Goal: Transaction & Acquisition: Purchase product/service

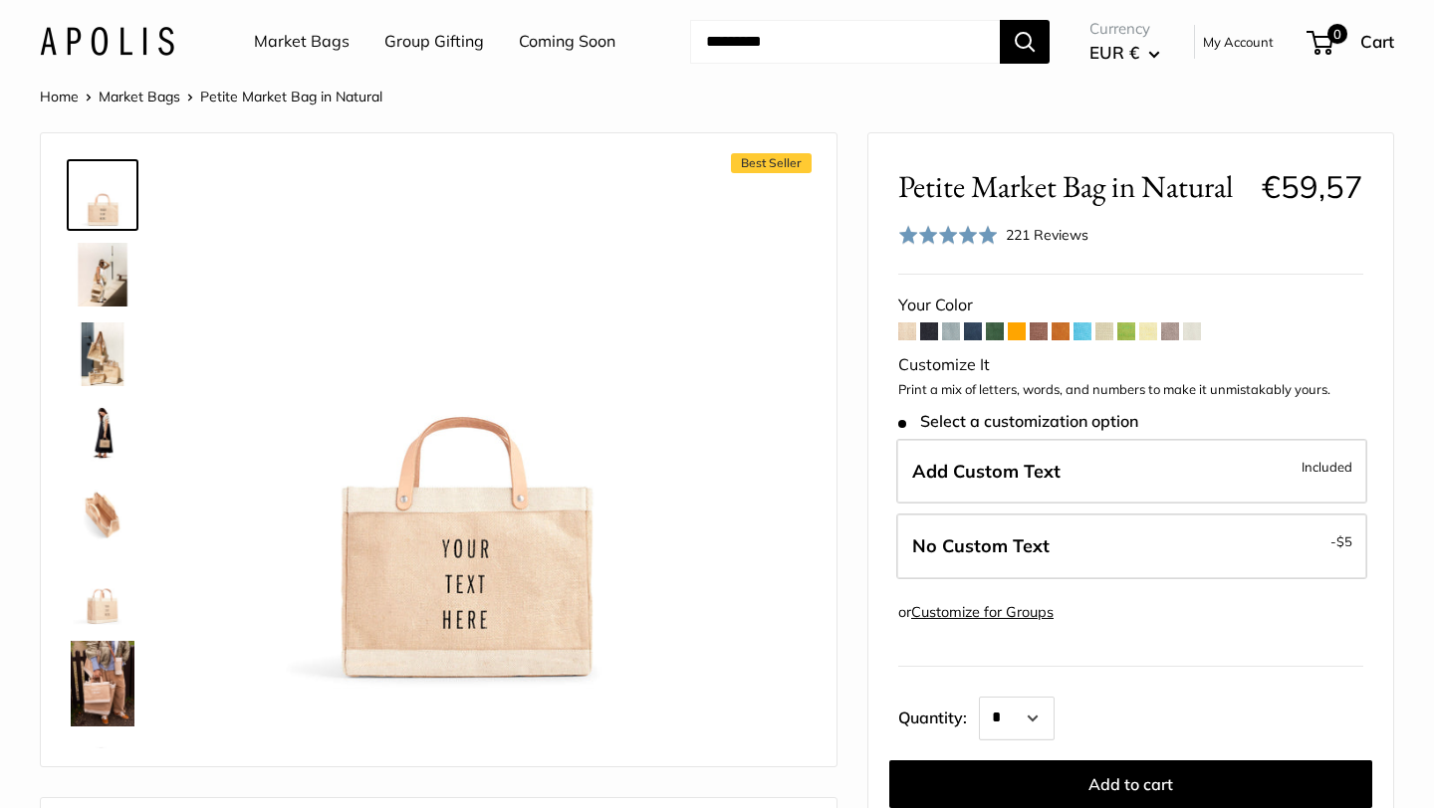
click at [308, 44] on link "Market Bags" at bounding box center [302, 42] width 96 height 30
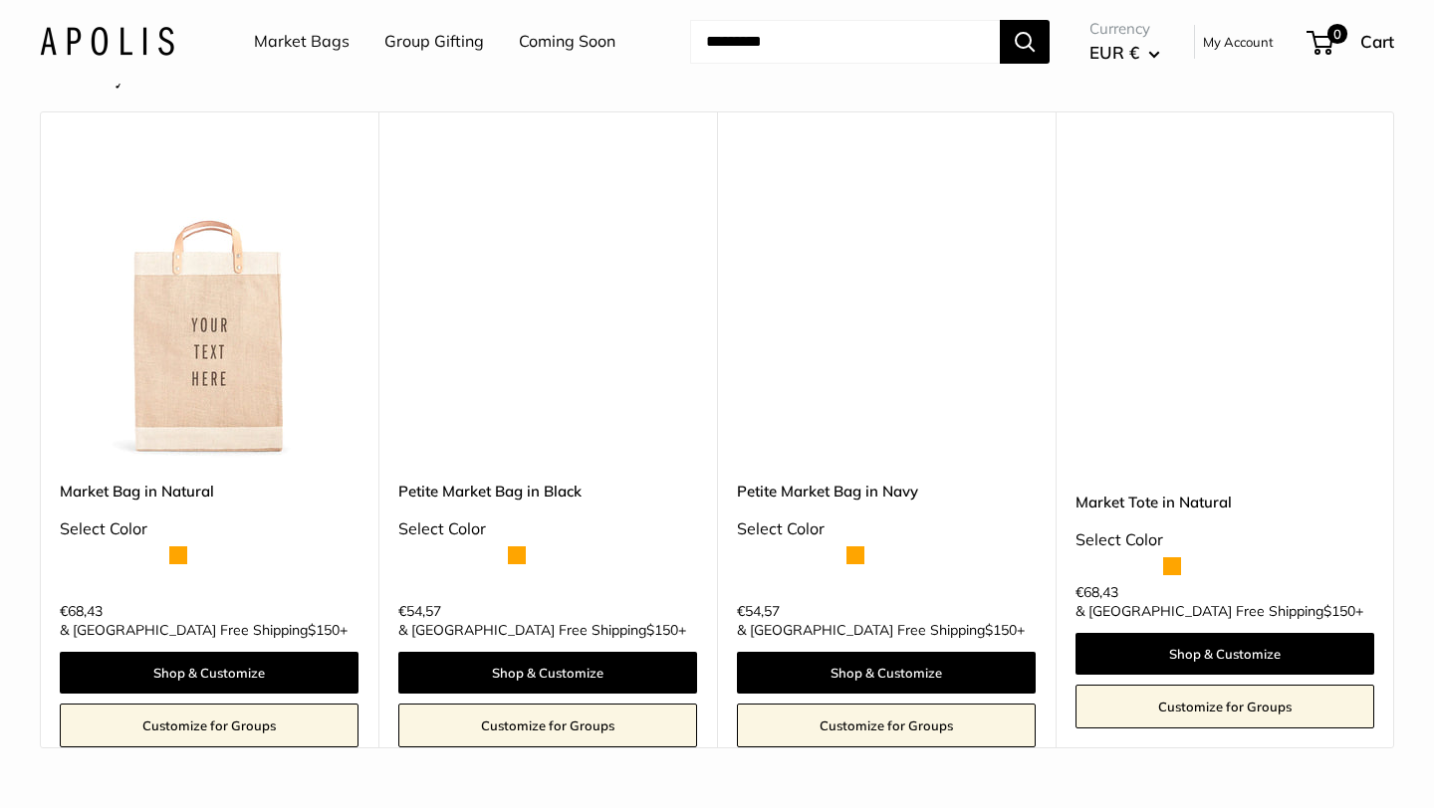
scroll to position [5118, 0]
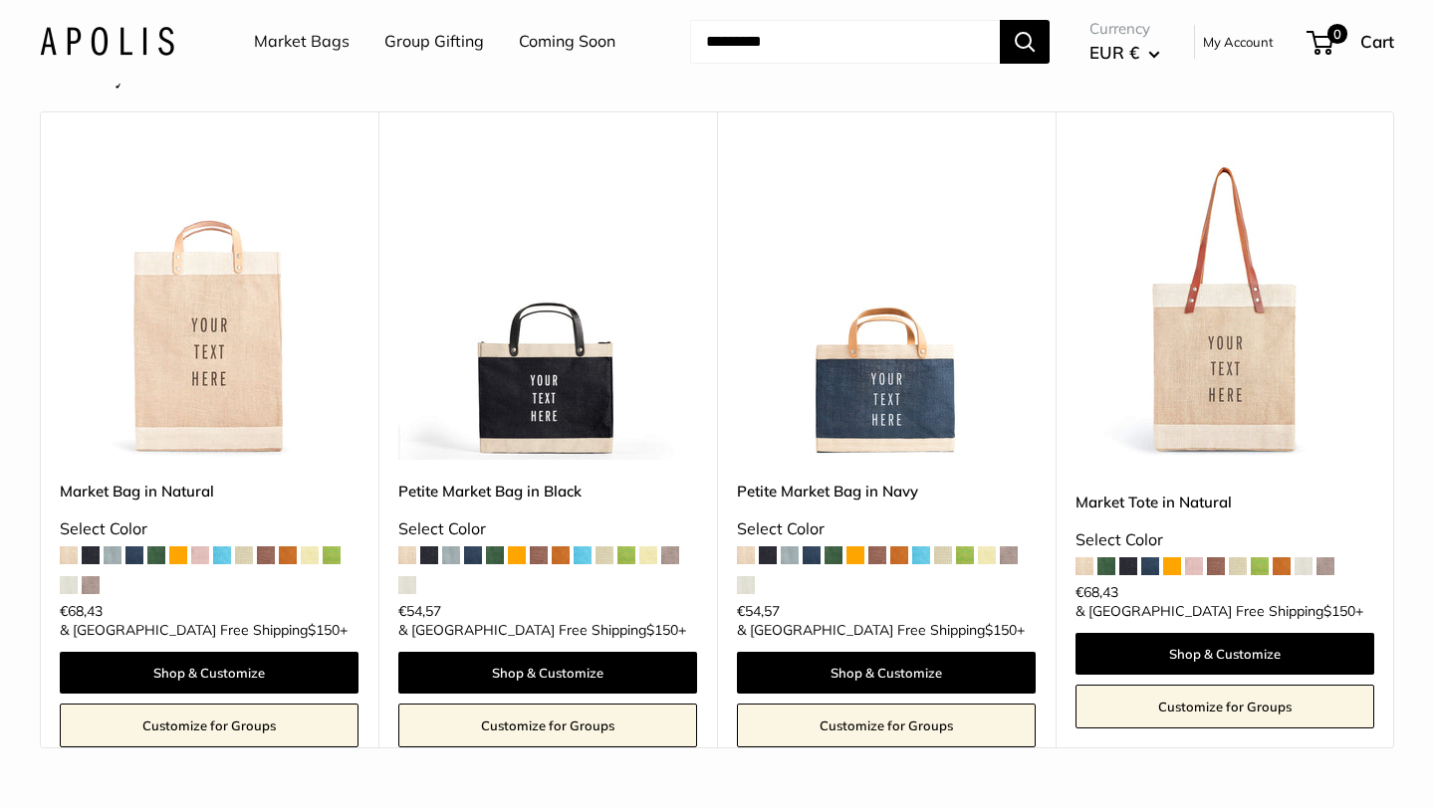
click at [307, 41] on link "Market Bags" at bounding box center [302, 42] width 96 height 30
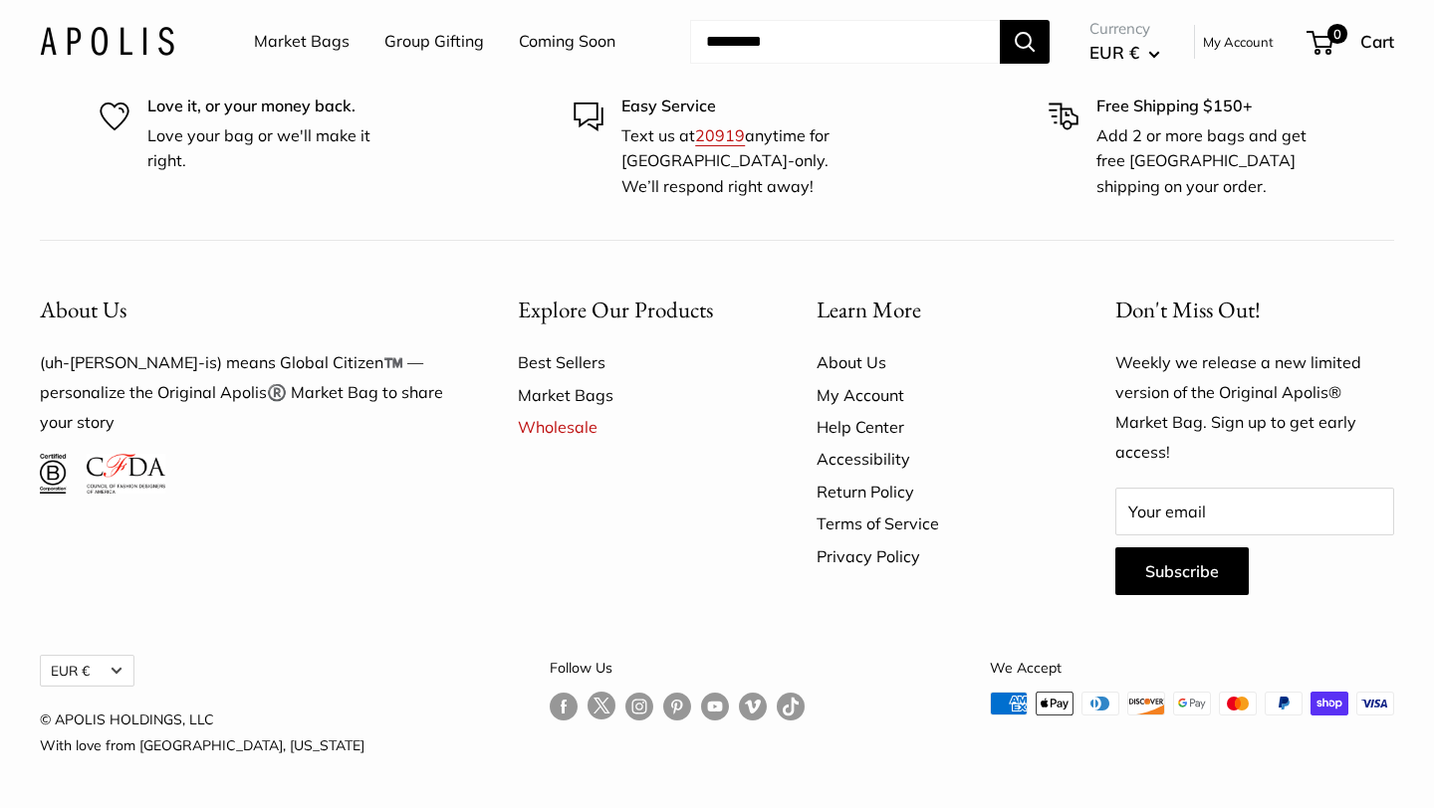
scroll to position [5687, 0]
click at [842, 50] on input "Search..." at bounding box center [845, 42] width 310 height 44
type input "****"
click at [999, 20] on button "Search" at bounding box center [1024, 42] width 50 height 44
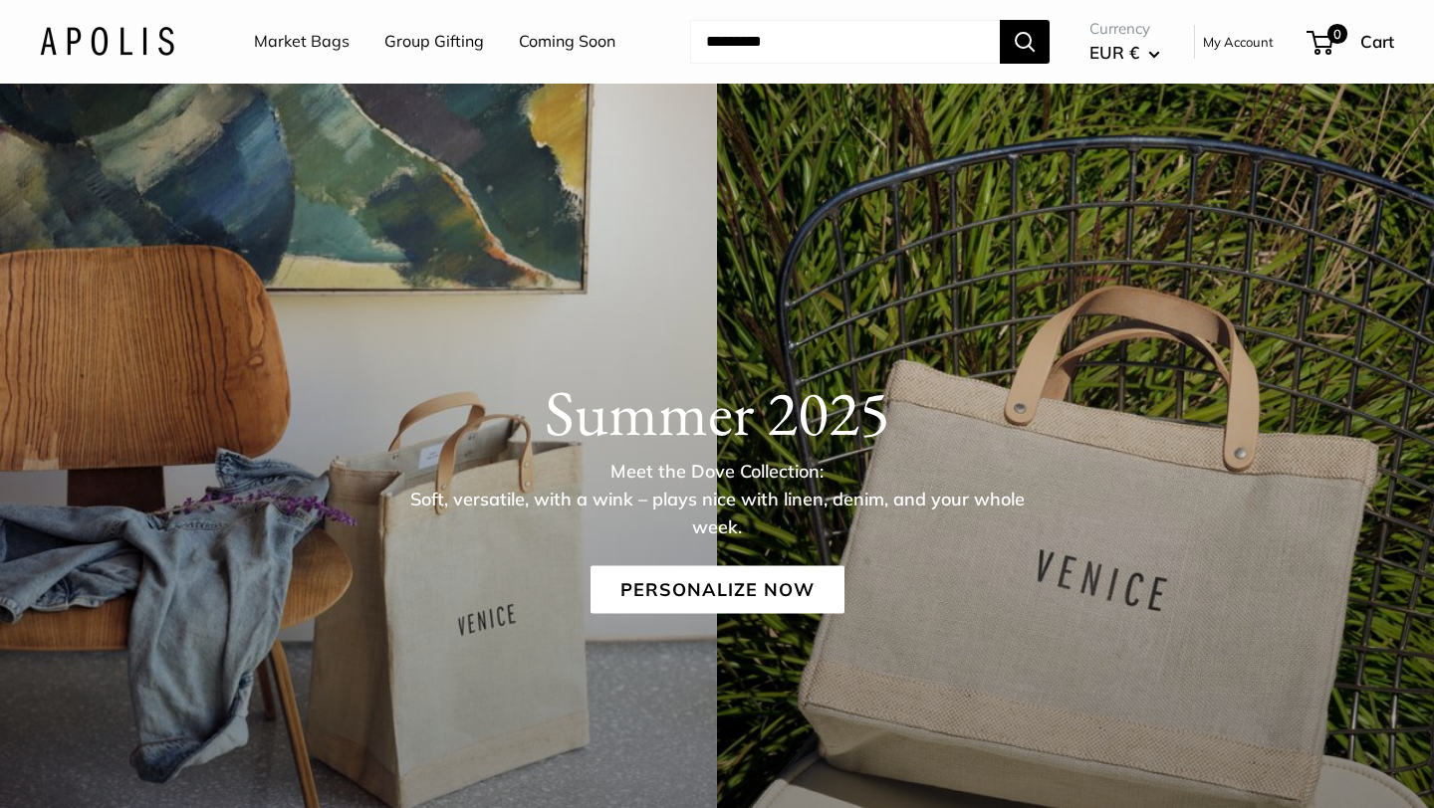
click at [292, 32] on link "Market Bags" at bounding box center [302, 42] width 96 height 30
click at [687, 595] on link "Personalize Now" at bounding box center [717, 589] width 254 height 48
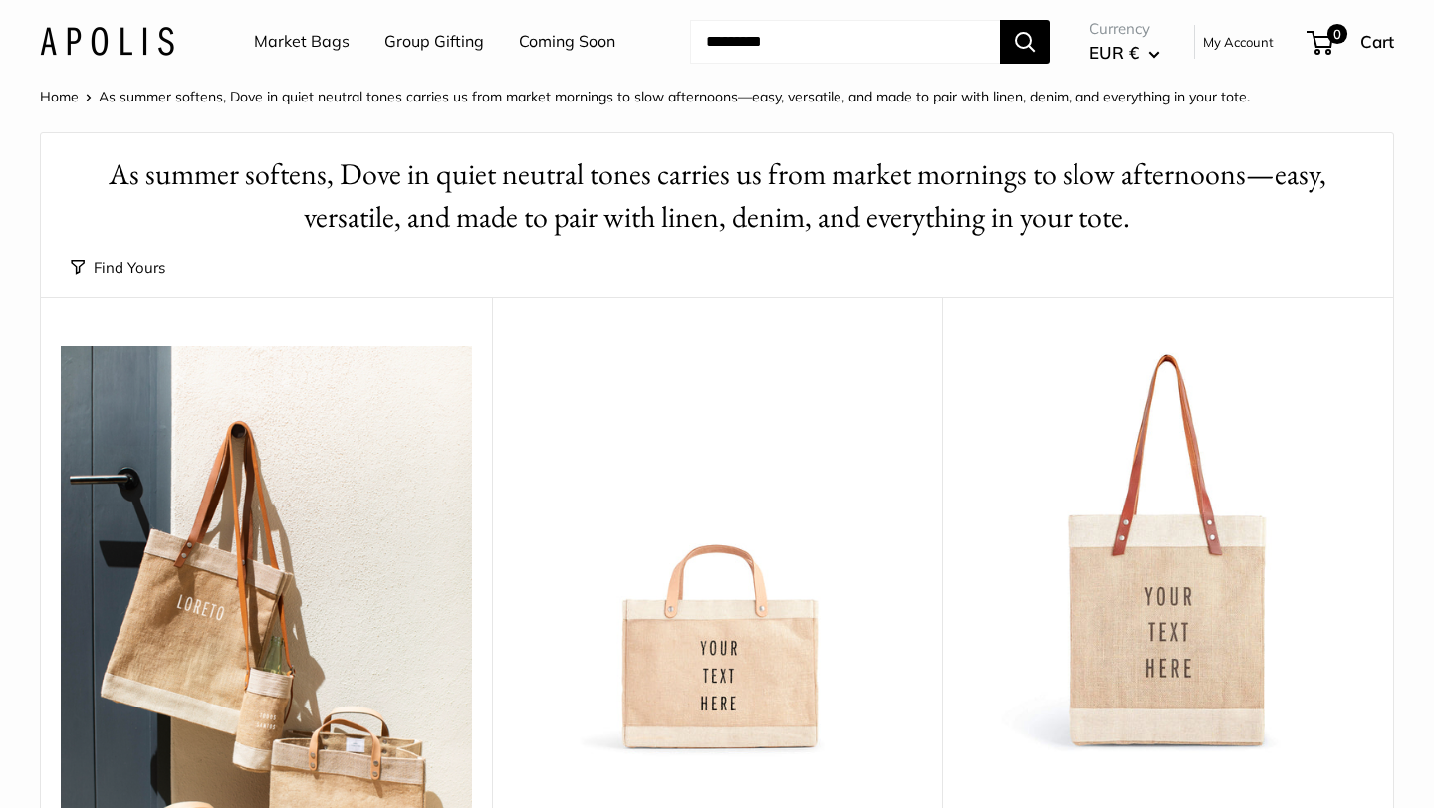
click at [0, 0] on img at bounding box center [0, 0] width 0 height 0
